Goal: Transaction & Acquisition: Obtain resource

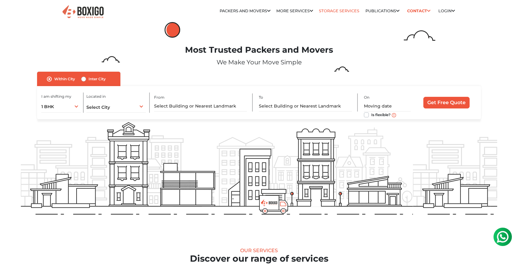
click at [336, 9] on link "Storage Services" at bounding box center [339, 11] width 40 height 5
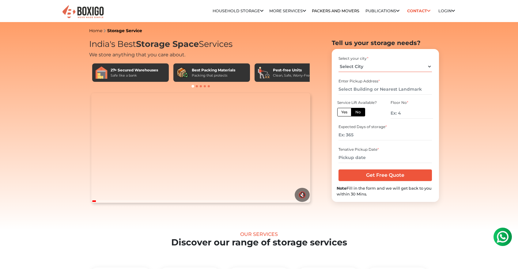
click at [358, 66] on select "Select City Bangalore Bengaluru Bhopal Bhubaneswar Chennai Coimbatore Cuttack D…" at bounding box center [384, 66] width 93 height 11
select select "[GEOGRAPHIC_DATA]"
click at [338, 61] on select "Select City Bangalore Bengaluru Bhopal Bhubaneswar Chennai Coimbatore Cuttack D…" at bounding box center [384, 66] width 93 height 11
click at [357, 90] on input "text" at bounding box center [384, 89] width 93 height 11
click at [347, 112] on label "Yes" at bounding box center [344, 112] width 14 height 9
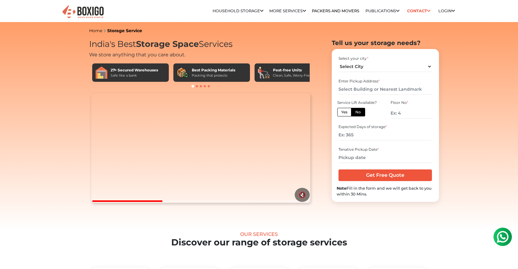
click at [345, 112] on input "Yes" at bounding box center [343, 111] width 4 height 4
radio input "true"
click at [358, 113] on label "No" at bounding box center [358, 112] width 14 height 9
click at [358, 113] on input "No" at bounding box center [357, 111] width 4 height 4
radio input "true"
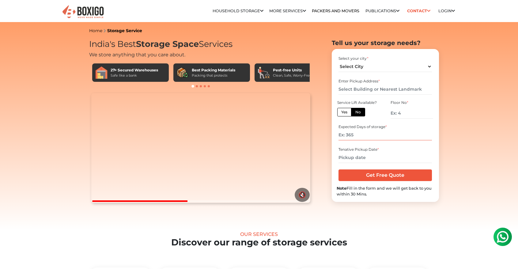
click at [361, 131] on input "number" at bounding box center [384, 134] width 93 height 11
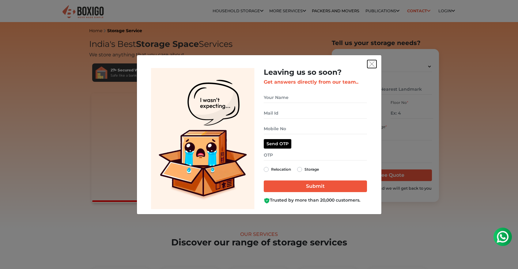
click at [371, 66] on img "get free quote dialog" at bounding box center [372, 64] width 6 height 6
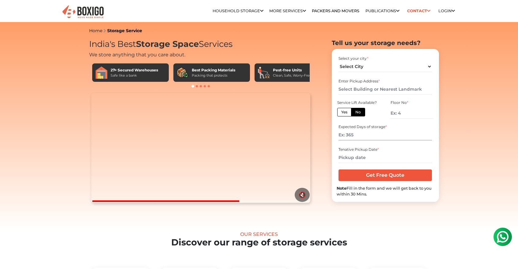
click at [368, 133] on input "number" at bounding box center [384, 134] width 93 height 11
type input "180"
click at [363, 158] on input "text" at bounding box center [384, 157] width 93 height 11
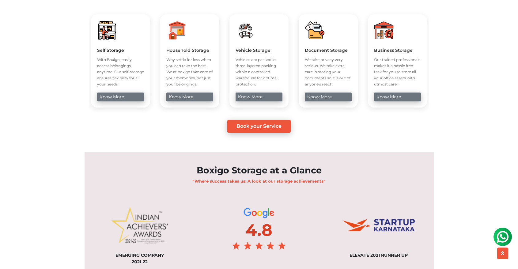
scroll to position [225, 0]
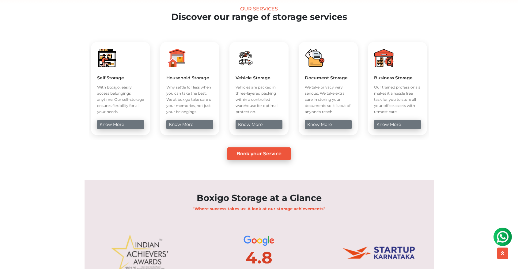
click at [123, 129] on link "know more" at bounding box center [120, 124] width 47 height 9
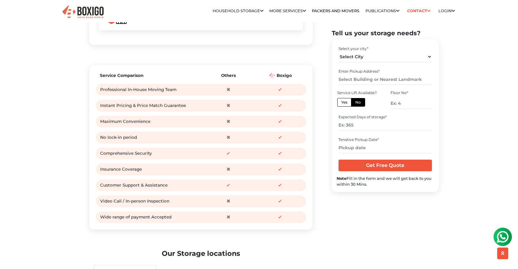
scroll to position [757, 0]
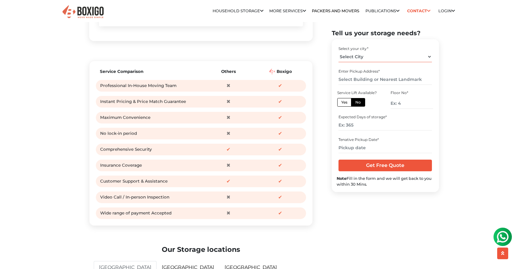
click at [366, 56] on select "Select City [GEOGRAPHIC_DATA] [GEOGRAPHIC_DATA] [GEOGRAPHIC_DATA] [GEOGRAPHIC_D…" at bounding box center [384, 56] width 93 height 11
select select "[GEOGRAPHIC_DATA]"
click at [338, 51] on select "Select City [GEOGRAPHIC_DATA] [GEOGRAPHIC_DATA] [GEOGRAPHIC_DATA] [GEOGRAPHIC_D…" at bounding box center [384, 56] width 93 height 11
click at [362, 77] on input "text" at bounding box center [384, 79] width 93 height 11
click at [373, 122] on input "number" at bounding box center [384, 125] width 93 height 11
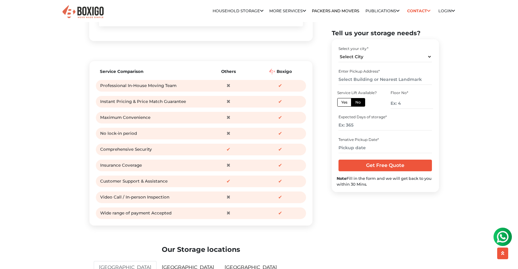
click at [350, 103] on label "Yes" at bounding box center [344, 102] width 14 height 9
click at [345, 103] on input "Yes" at bounding box center [343, 101] width 4 height 4
radio input "true"
click at [357, 105] on label "No" at bounding box center [358, 102] width 14 height 9
click at [357, 103] on input "No" at bounding box center [357, 101] width 4 height 4
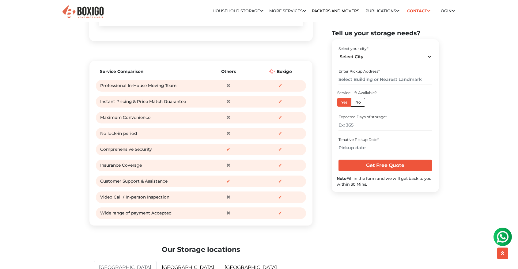
radio input "true"
click at [362, 133] on div "Select your city * Select City [GEOGRAPHIC_DATA] [GEOGRAPHIC_DATA] [GEOGRAPHIC_…" at bounding box center [384, 99] width 97 height 111
click at [356, 127] on input "number" at bounding box center [384, 125] width 93 height 11
type input "180"
click at [362, 140] on div "Tenative Pickup Date *" at bounding box center [384, 140] width 93 height 6
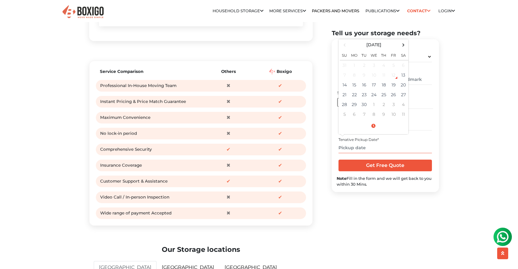
click at [363, 149] on input "text" at bounding box center [384, 147] width 93 height 11
click at [366, 103] on td "30" at bounding box center [364, 104] width 10 height 10
type input "[DATE] 12:00 AM"
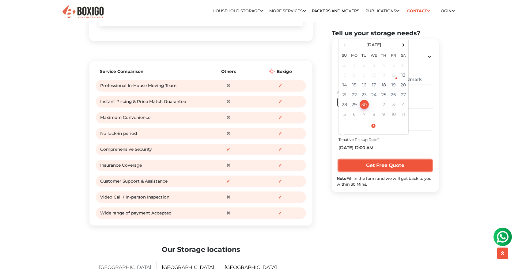
click at [384, 166] on input "Get Free Quote" at bounding box center [384, 165] width 93 height 12
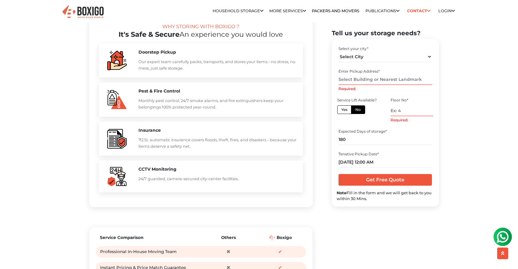
scroll to position [470, 0]
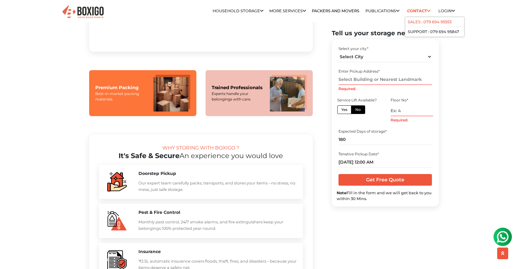
click at [411, 21] on link "Sales : 079 694 95553" at bounding box center [429, 22] width 44 height 5
click at [501, 237] on img at bounding box center [502, 236] width 12 height 12
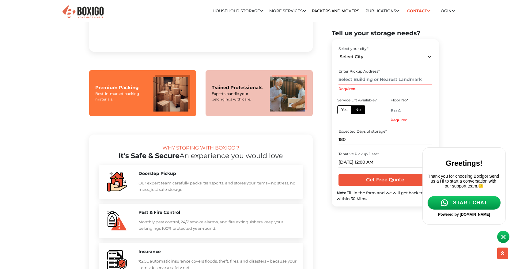
click at [472, 205] on span "START CHAT" at bounding box center [470, 203] width 34 height 6
